Goal: Check status: Check status

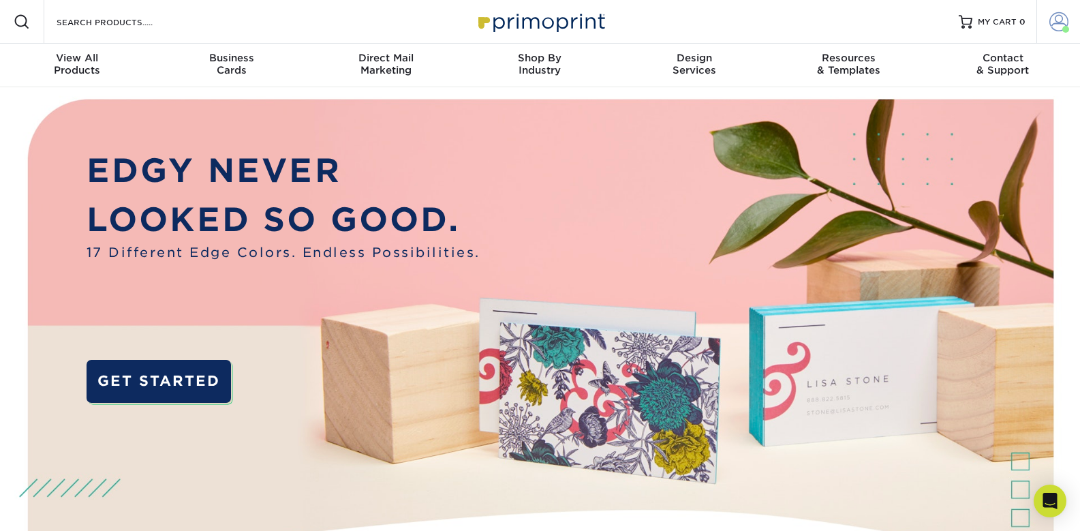
click at [1059, 23] on span at bounding box center [1058, 21] width 19 height 19
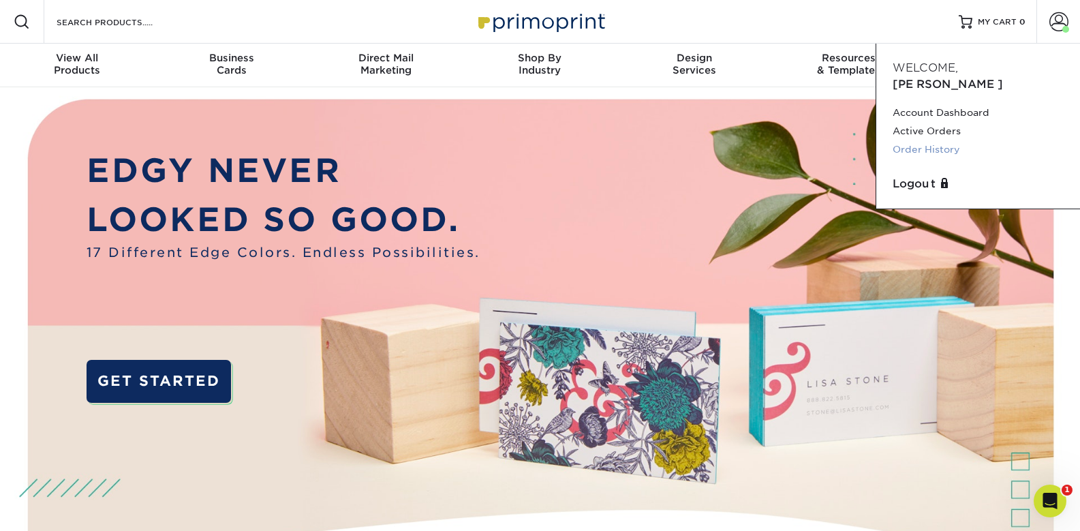
click at [919, 140] on link "Order History" at bounding box center [977, 149] width 171 height 18
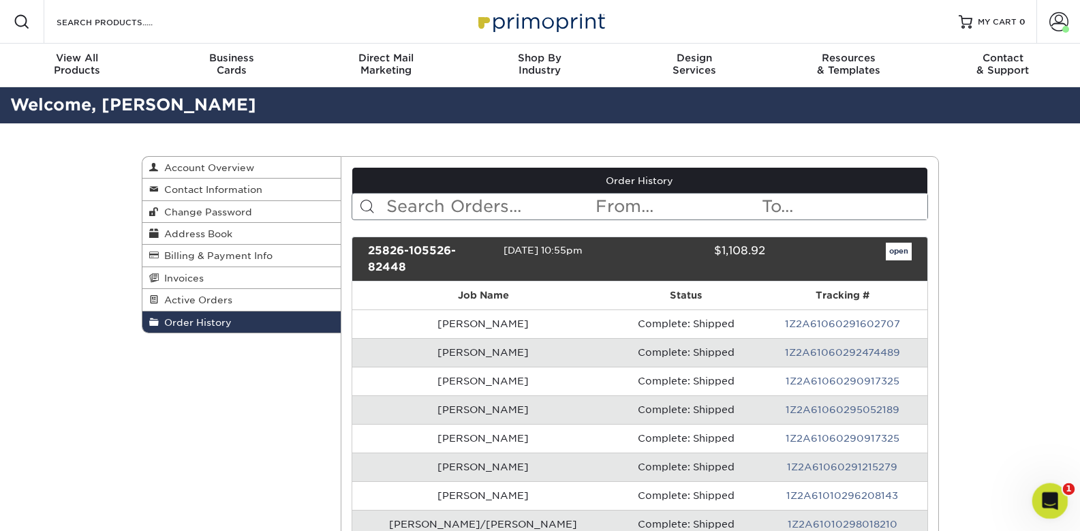
click at [1058, 499] on div "Open Intercom Messenger" at bounding box center [1047, 498] width 45 height 45
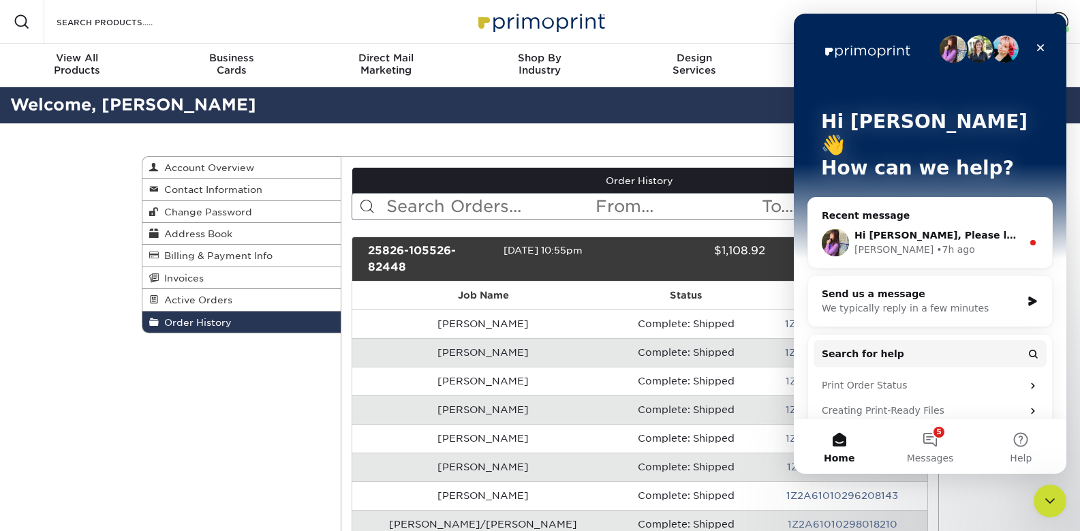
click at [935, 230] on span "Hi Adam, Please let us know if you have any questions. Thank you!" at bounding box center [1063, 235] width 419 height 11
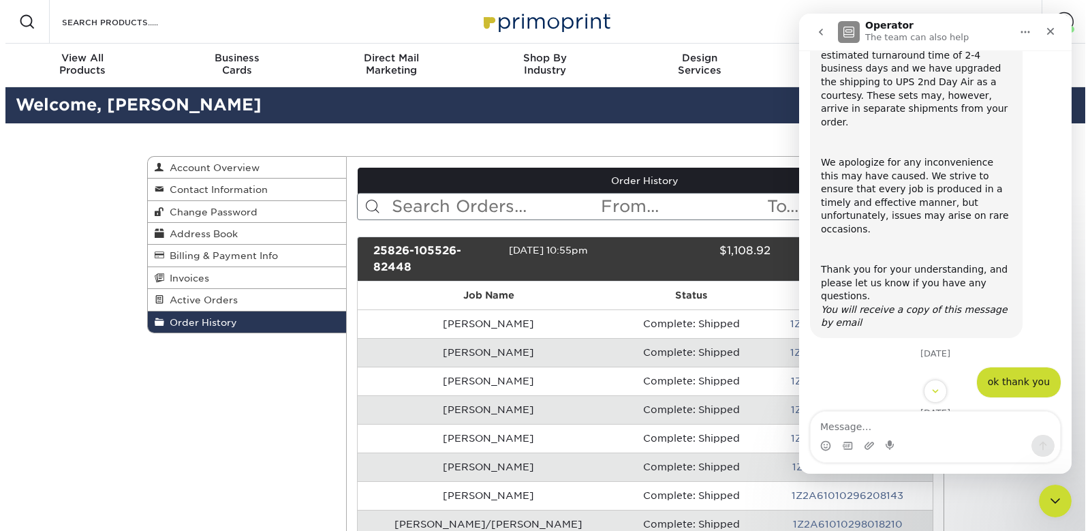
scroll to position [256, 0]
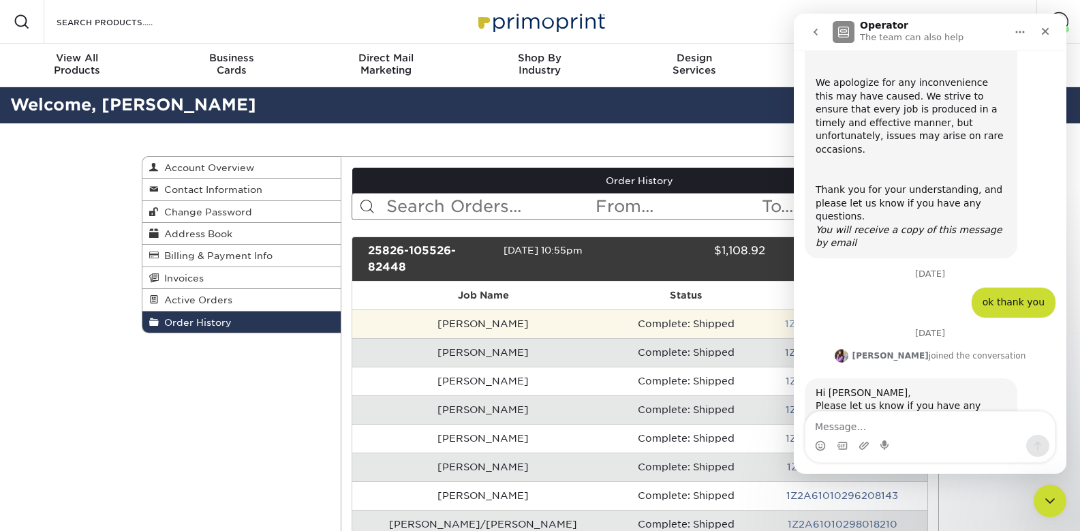
click at [785, 318] on link "1Z2A61060291602707" at bounding box center [842, 323] width 115 height 11
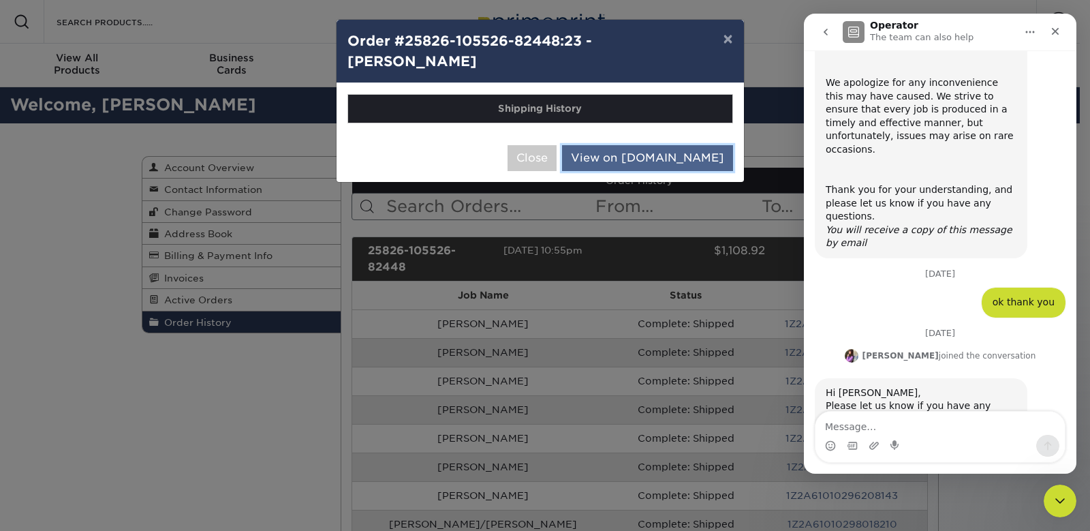
click at [659, 155] on link "View on UPS.com" at bounding box center [647, 158] width 171 height 26
click at [1059, 29] on icon "Close" at bounding box center [1055, 31] width 11 height 11
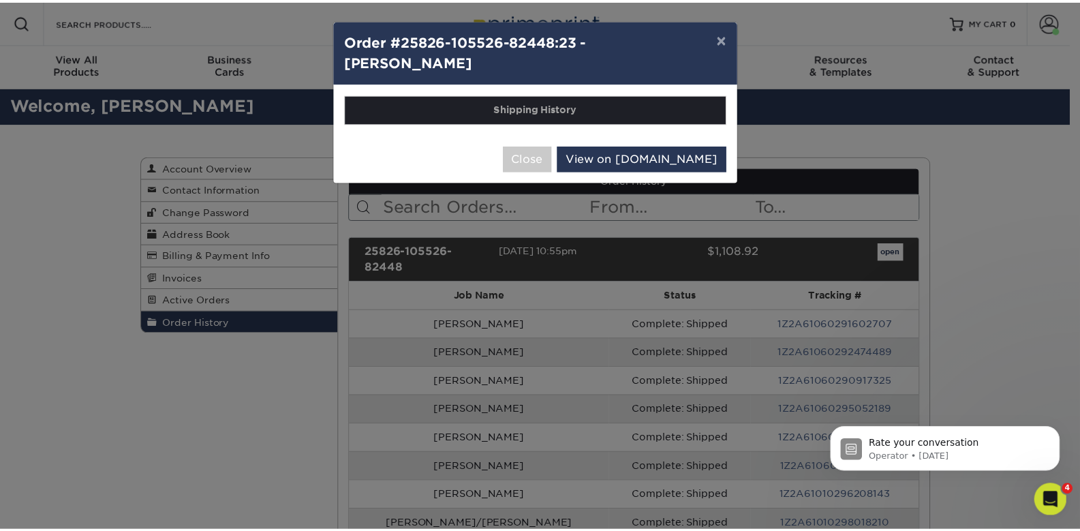
scroll to position [0, 0]
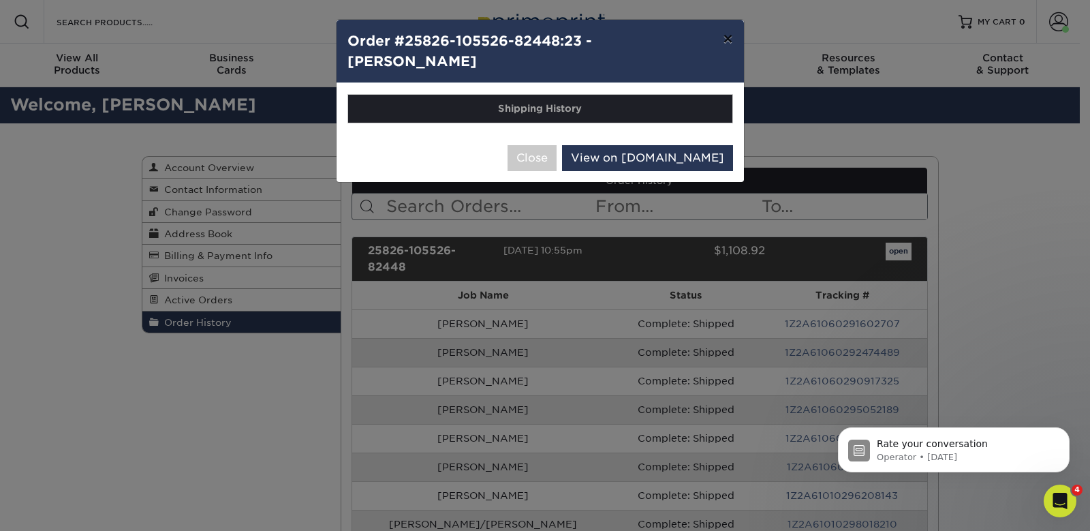
click at [724, 42] on button "×" at bounding box center [727, 39] width 31 height 38
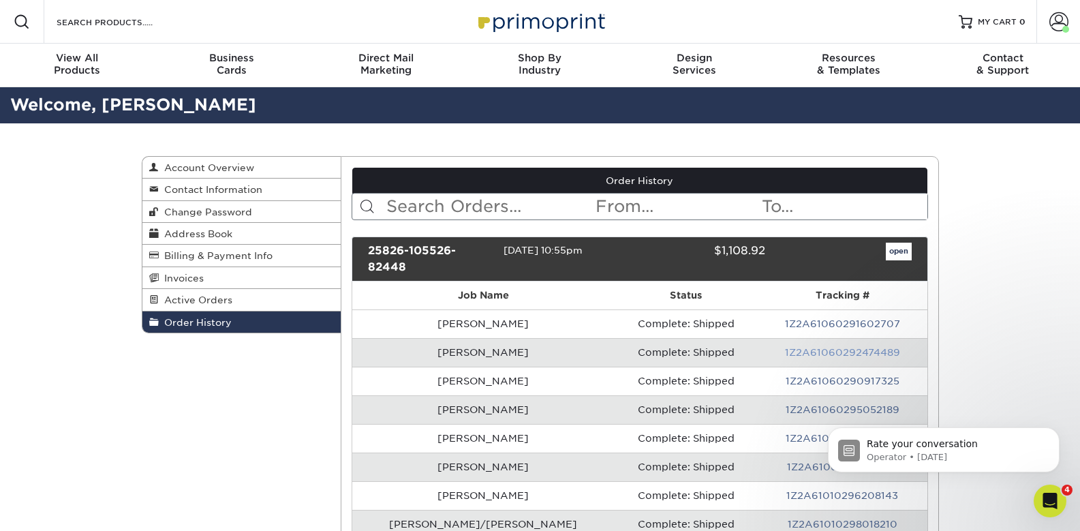
click at [785, 347] on link "1Z2A61060292474489" at bounding box center [842, 352] width 115 height 11
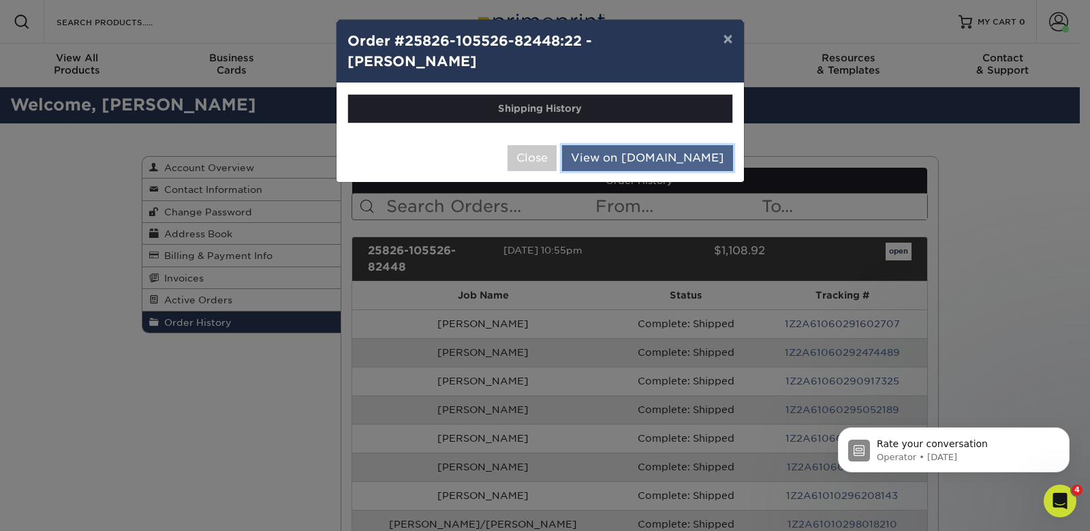
click at [672, 145] on link "View on UPS.com" at bounding box center [647, 158] width 171 height 26
click at [724, 34] on button "×" at bounding box center [727, 39] width 31 height 38
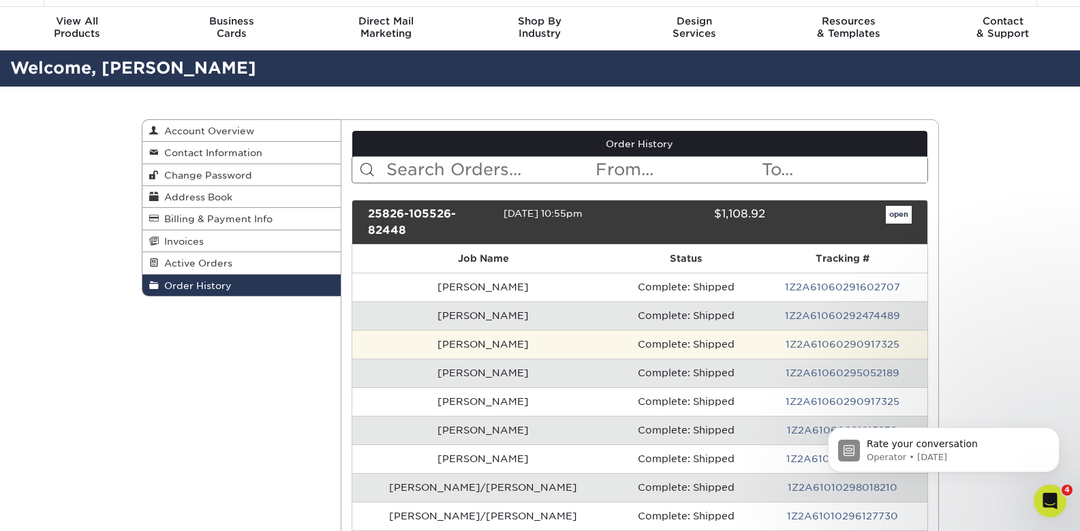
scroll to position [68, 0]
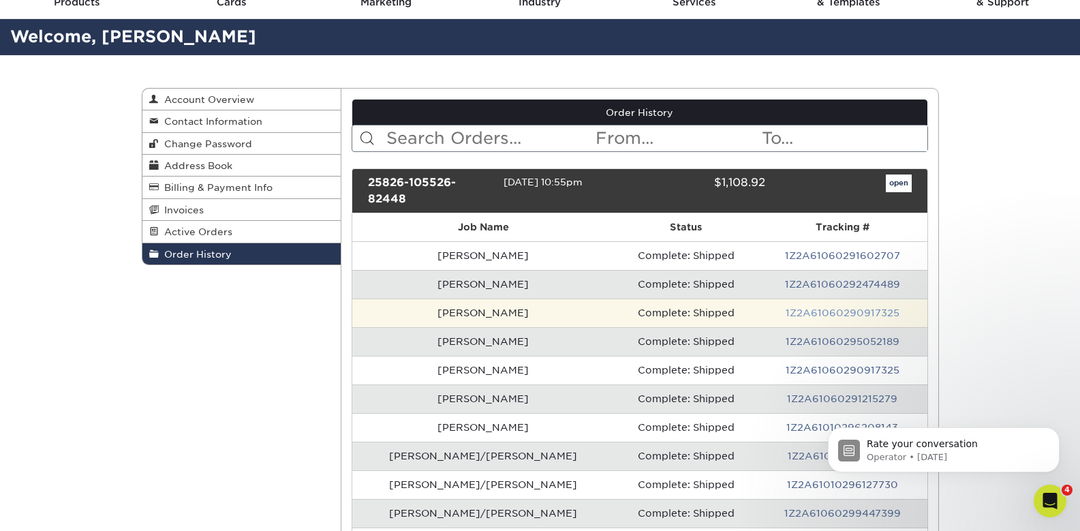
click at [786, 307] on link "1Z2A61060290917325" at bounding box center [843, 312] width 114 height 11
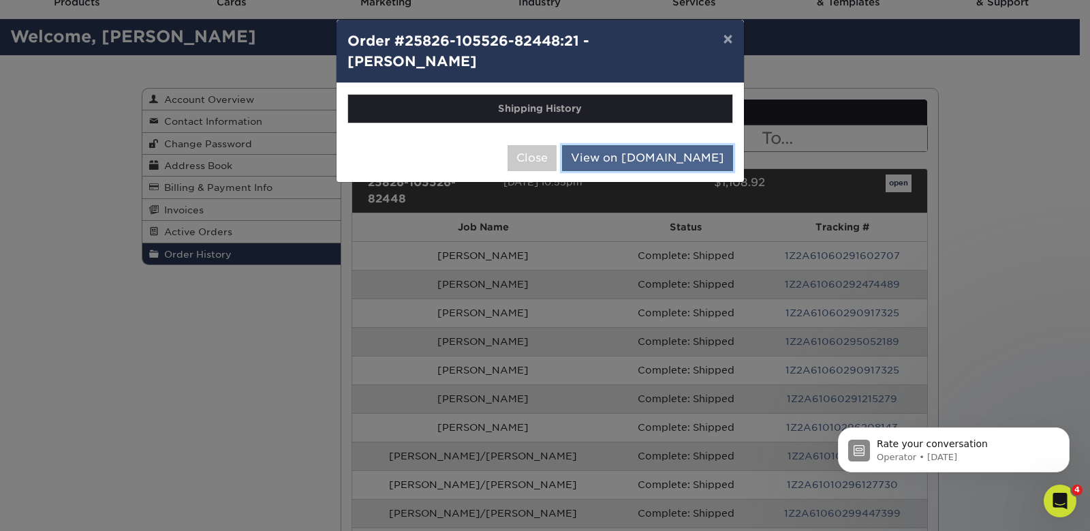
click at [659, 145] on link "View on UPS.com" at bounding box center [647, 158] width 171 height 26
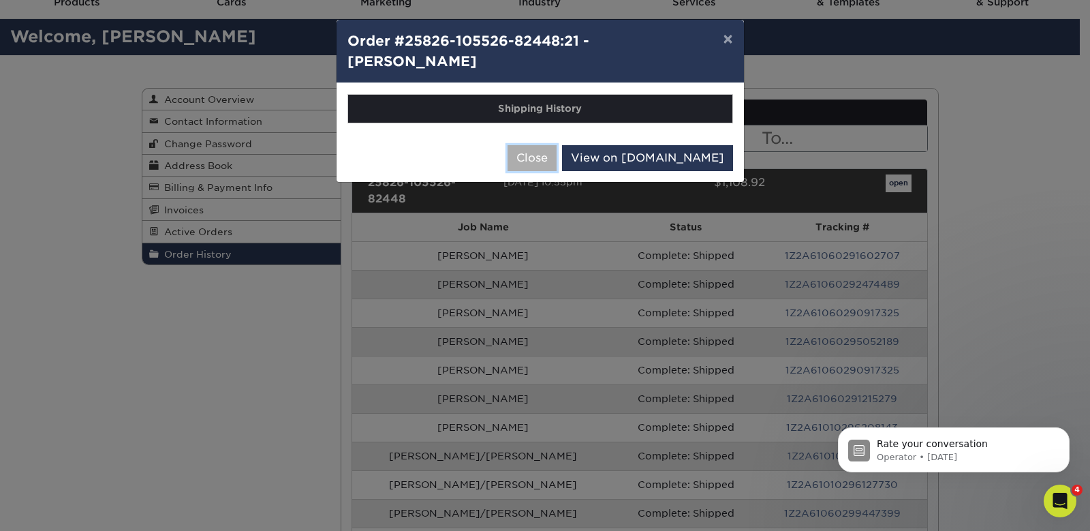
click at [557, 145] on button "Close" at bounding box center [532, 158] width 49 height 26
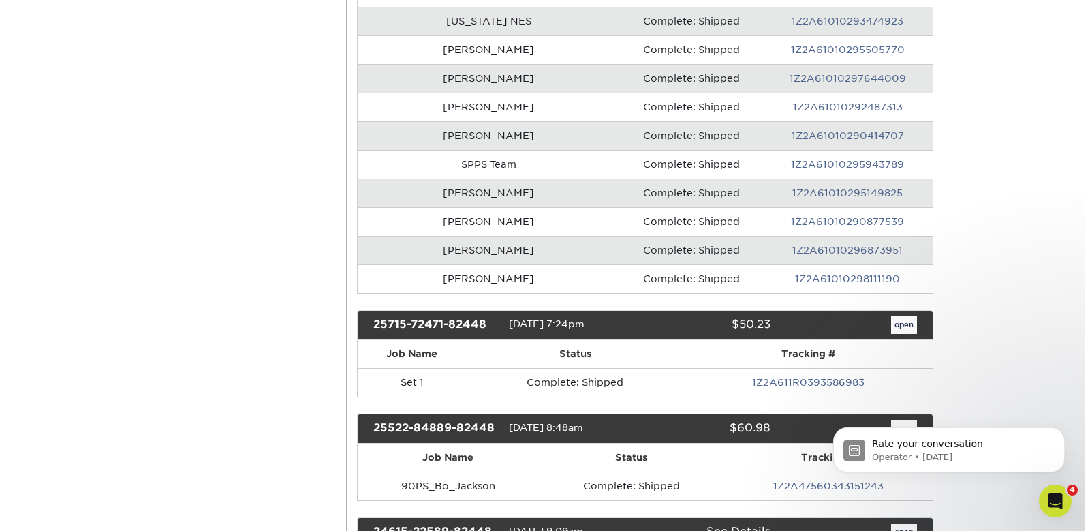
scroll to position [681, 0]
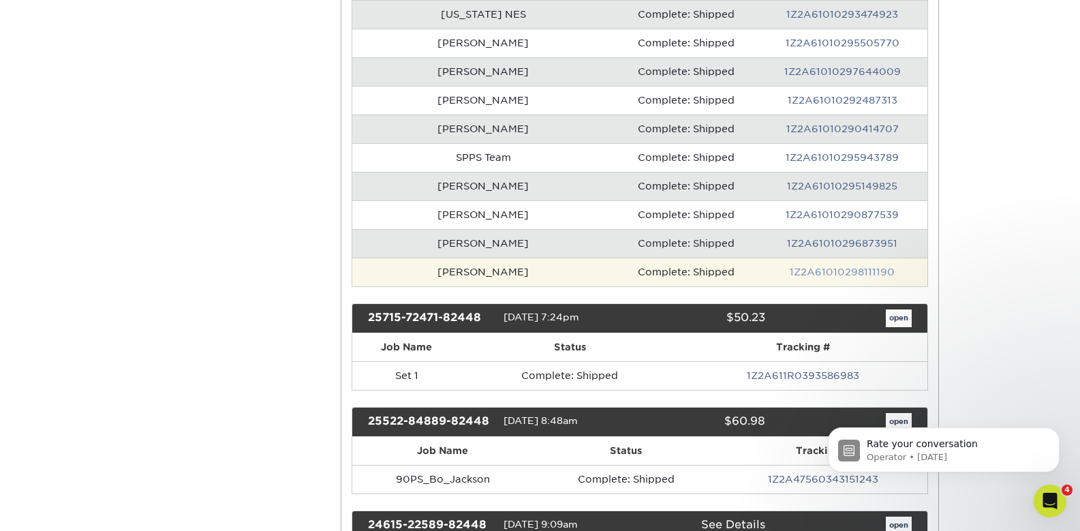
click at [835, 266] on link "1Z2A61010298111190" at bounding box center [842, 271] width 105 height 11
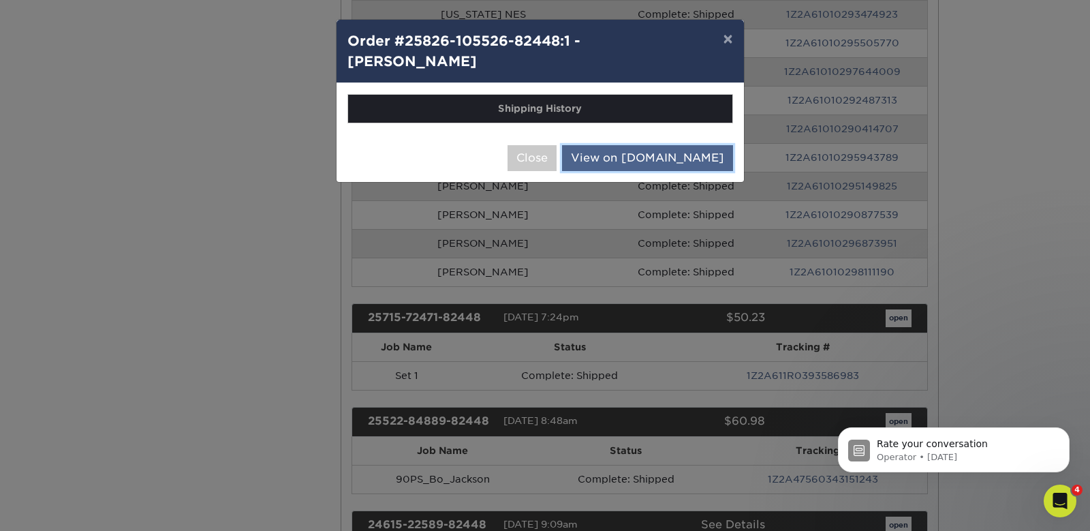
click at [645, 145] on link "View on UPS.com" at bounding box center [647, 158] width 171 height 26
click at [694, 156] on div "Close View on UPS.com" at bounding box center [540, 158] width 407 height 48
click at [682, 145] on link "View on UPS.com" at bounding box center [647, 158] width 171 height 26
